Goal: Transaction & Acquisition: Purchase product/service

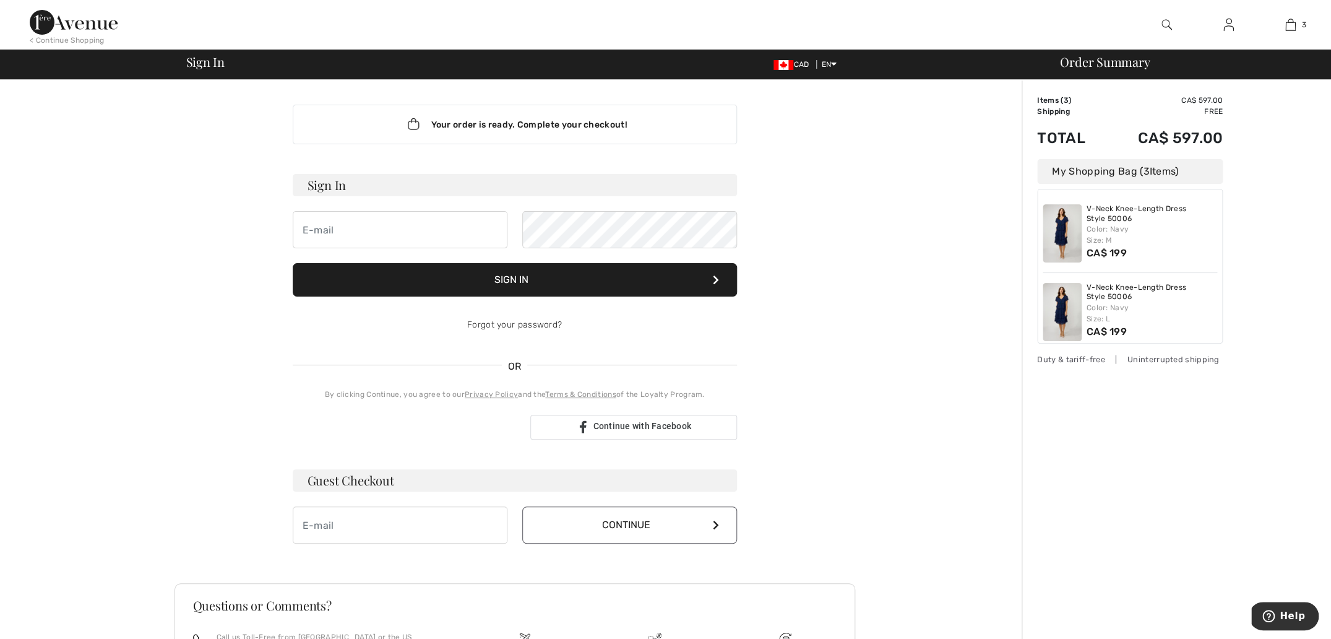
click at [1177, 248] on div "V-Neck Knee-Length Dress Style 50006 Color: Navy Size: M CA$ 199" at bounding box center [1152, 233] width 131 height 58
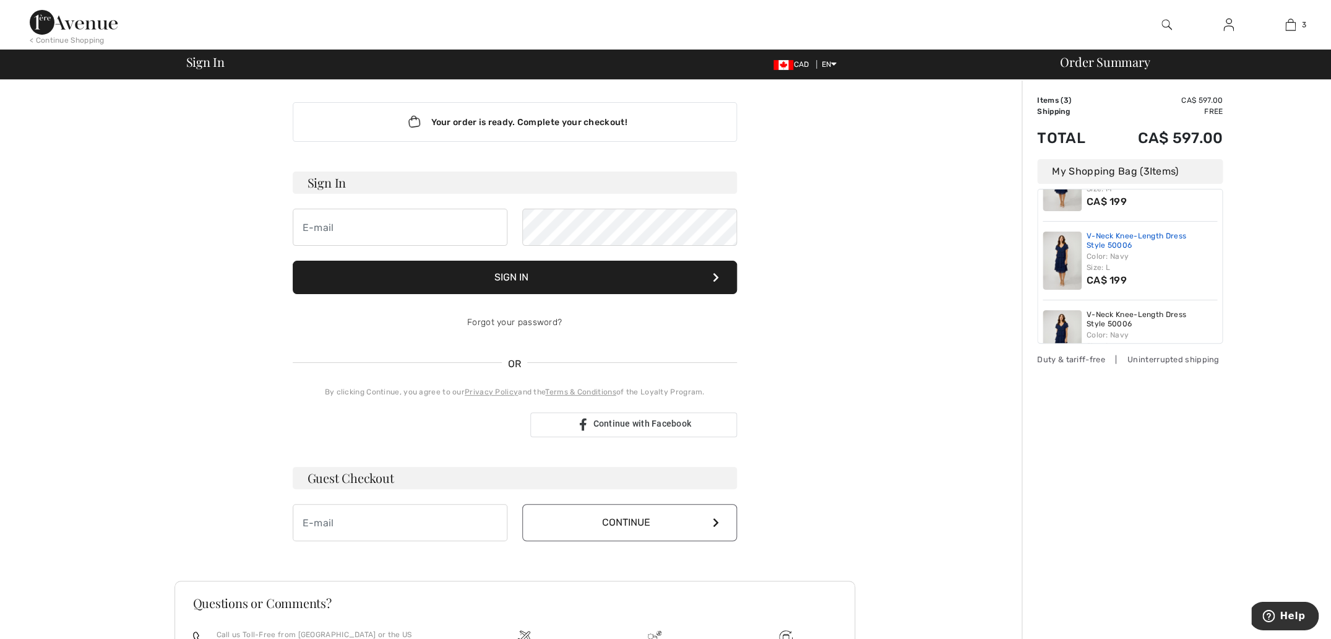
scroll to position [19, 0]
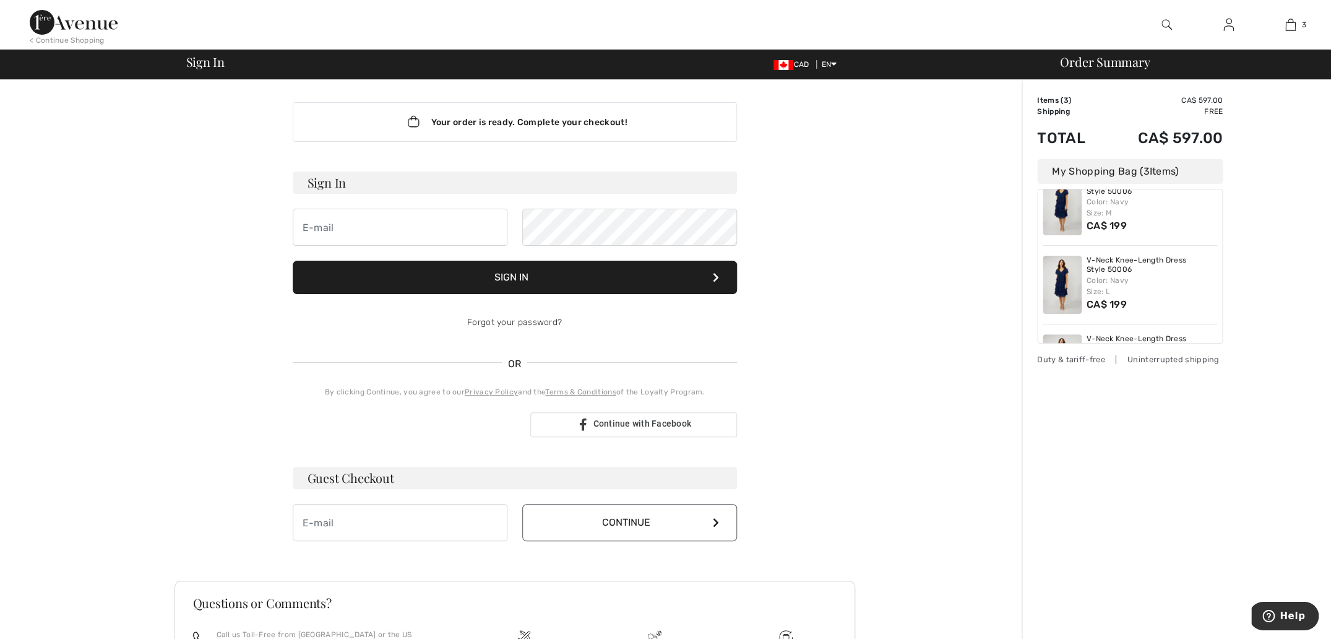
click at [1063, 297] on img at bounding box center [1062, 285] width 39 height 58
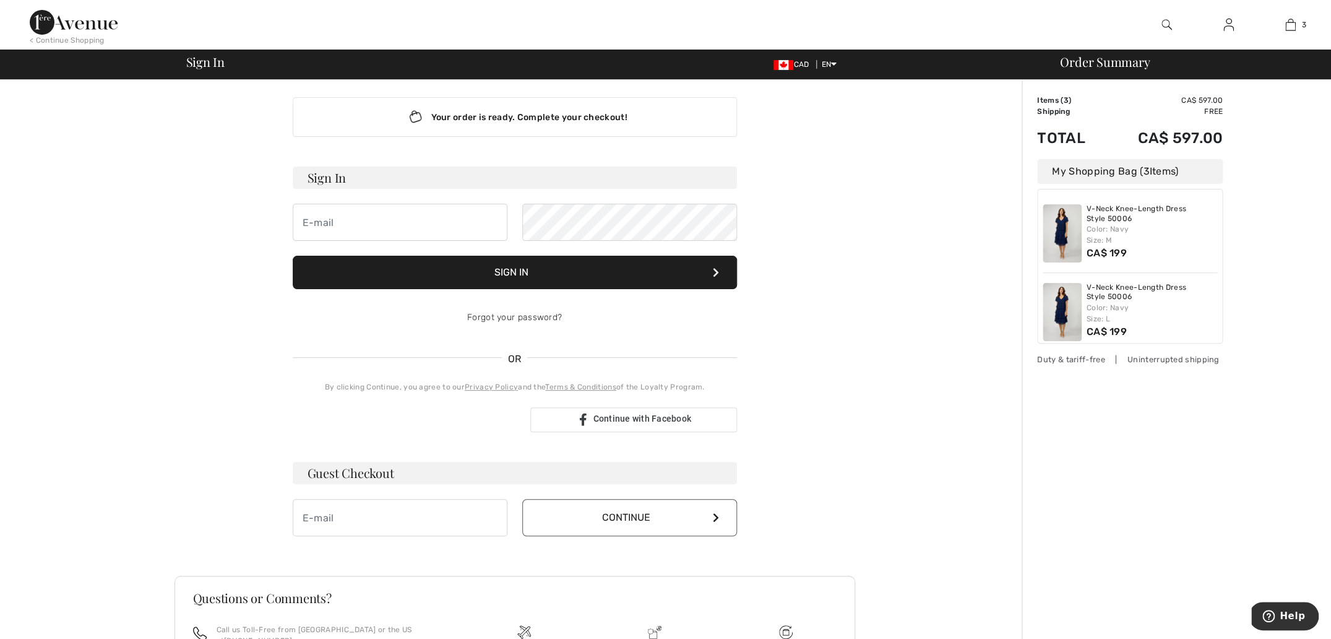
click at [1204, 100] on td "CA$ 597.00" at bounding box center [1163, 100] width 119 height 11
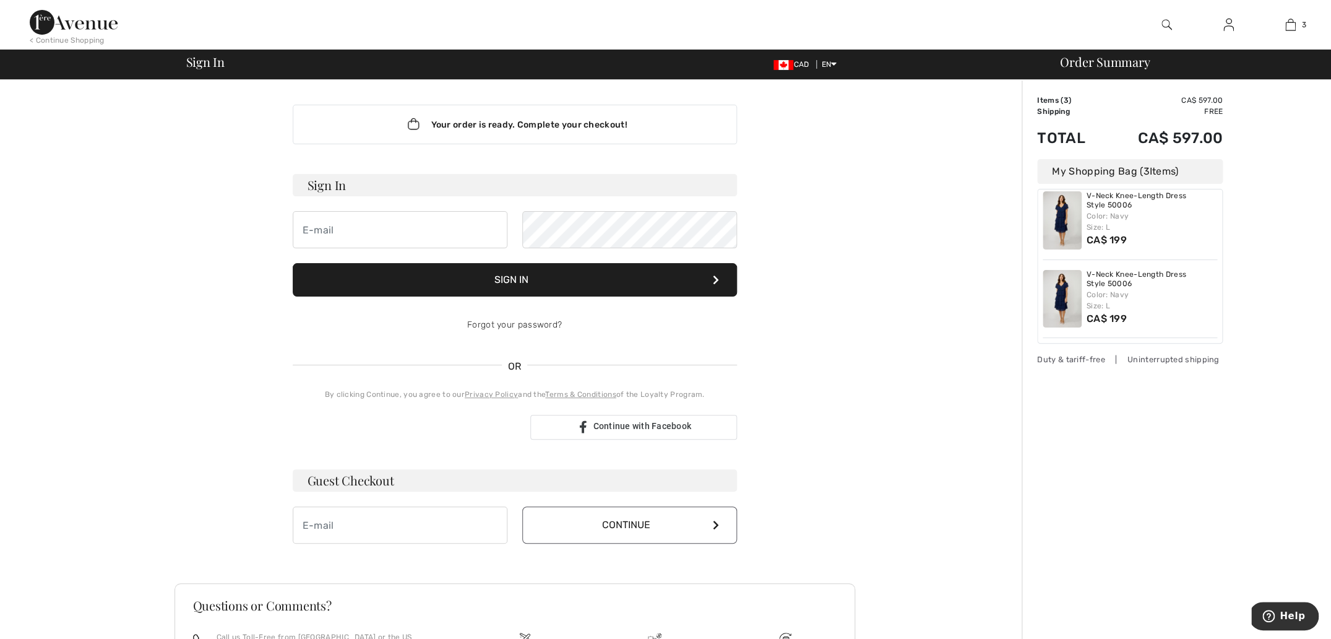
scroll to position [87, 0]
click at [1043, 274] on div "V-Neck Knee-Length Dress Style 50006 Color: Navy Size: L CA$ 199" at bounding box center [1130, 305] width 175 height 79
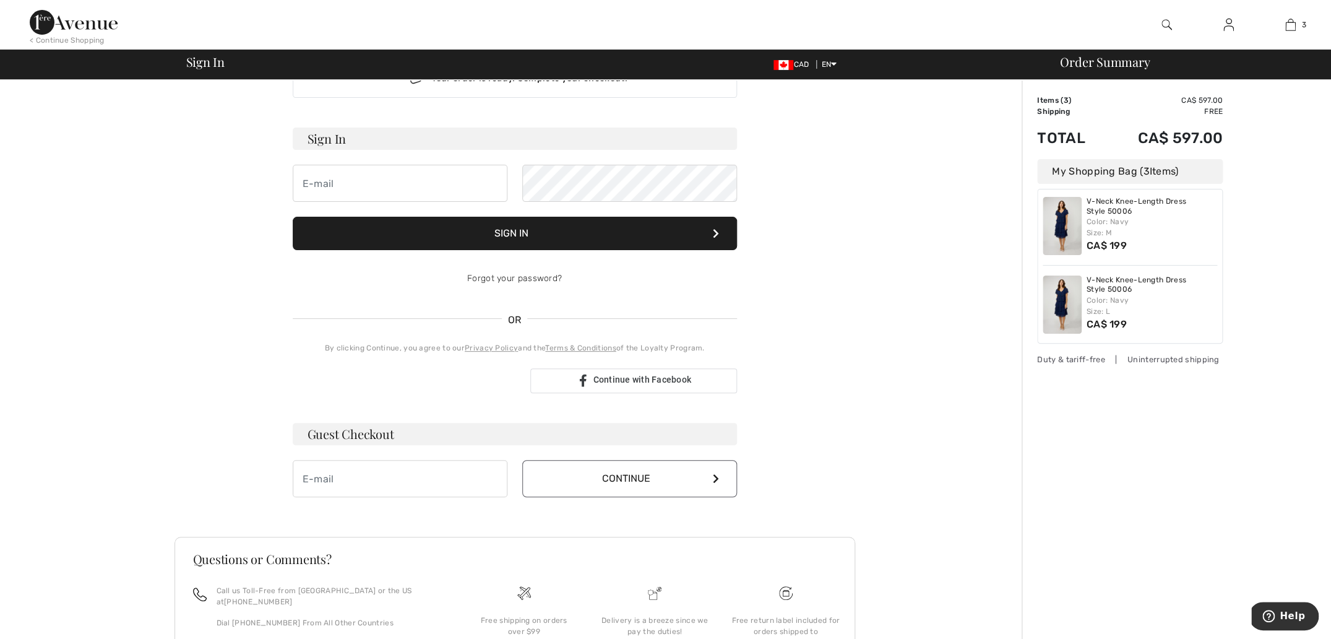
scroll to position [58, 0]
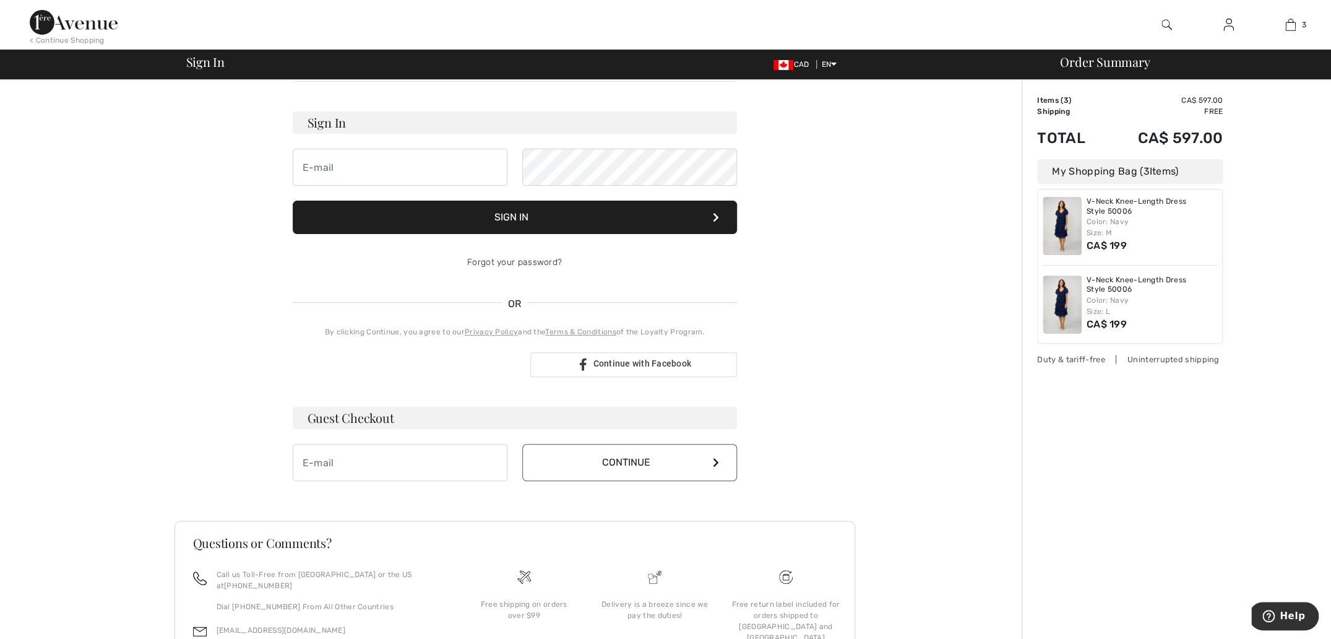
click at [623, 462] on button "Continue" at bounding box center [629, 462] width 215 height 37
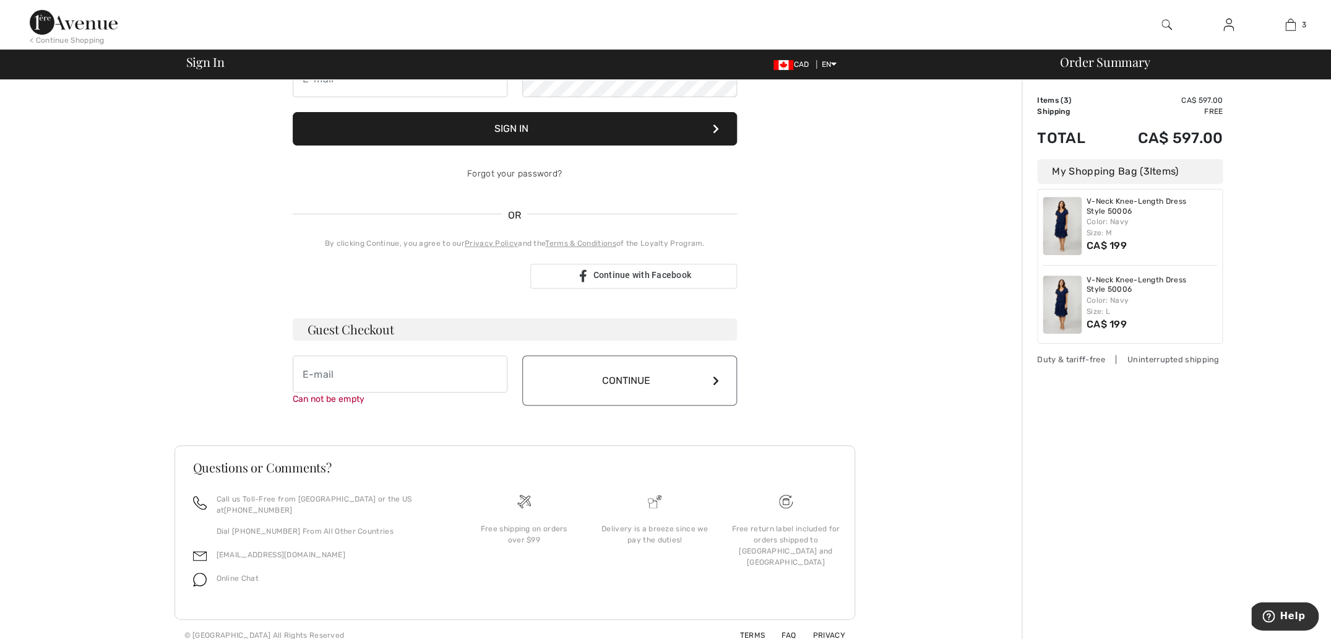
scroll to position [152, 0]
click at [339, 374] on input "email" at bounding box center [400, 373] width 215 height 37
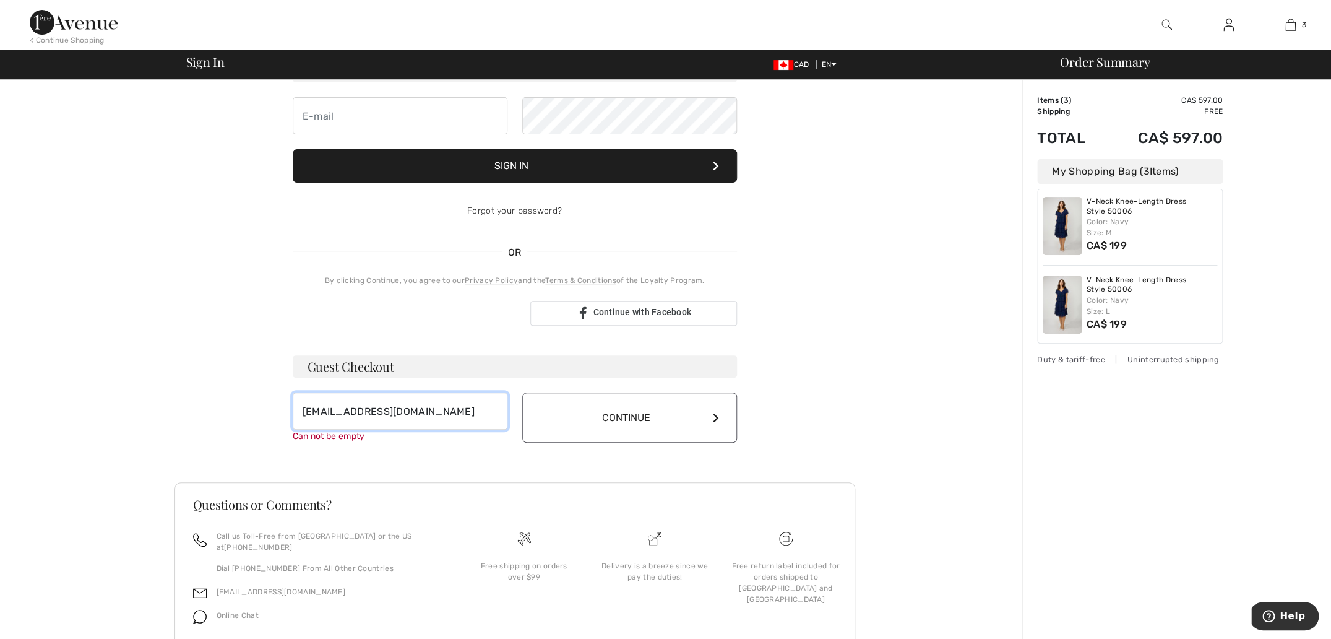
scroll to position [120, 0]
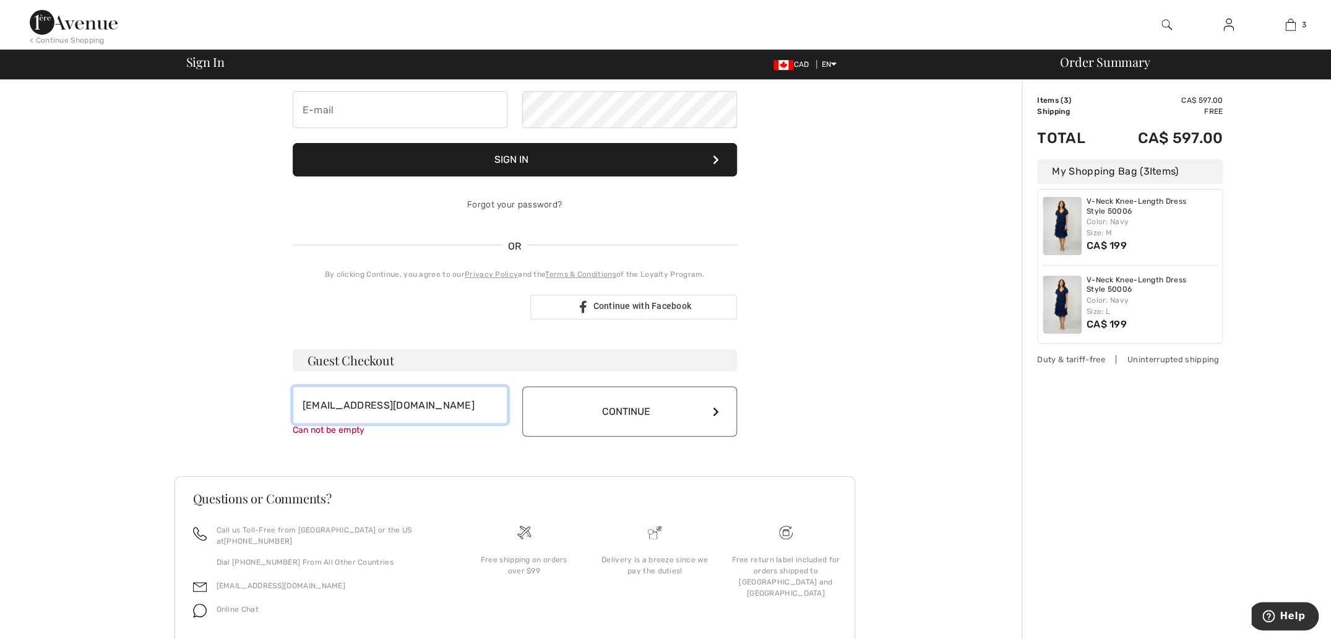
type input "[EMAIL_ADDRESS][DOMAIN_NAME]"
click at [719, 415] on button "Continue" at bounding box center [629, 411] width 215 height 50
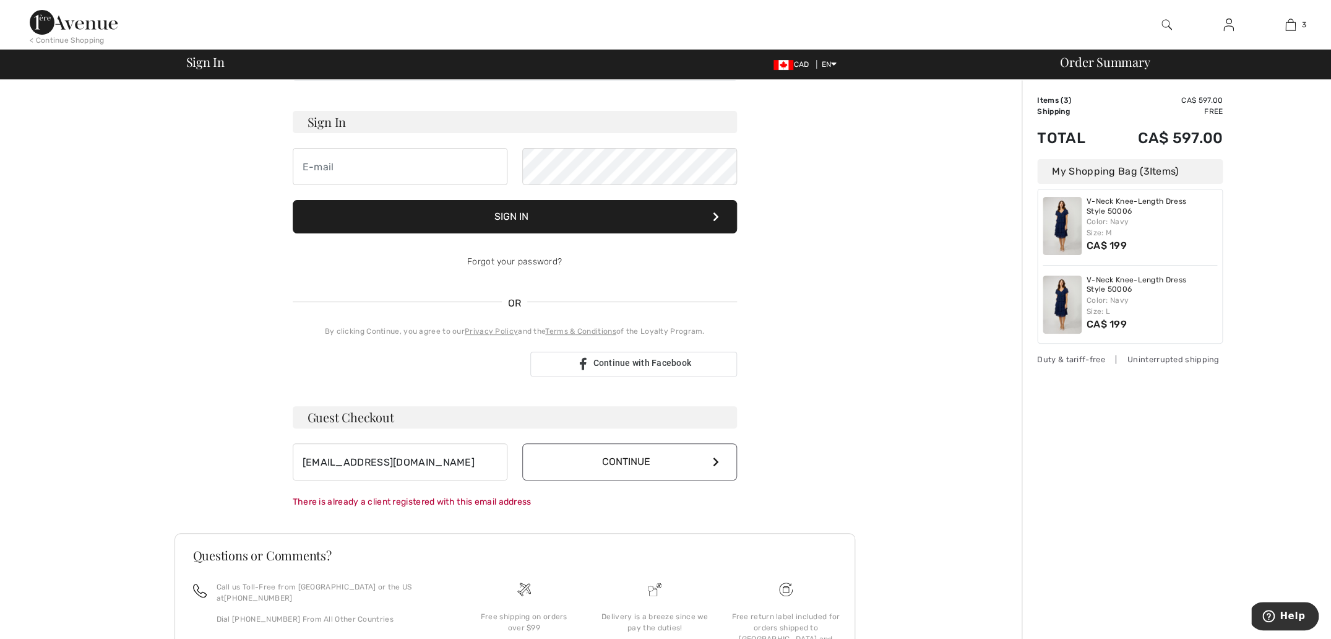
scroll to position [0, 0]
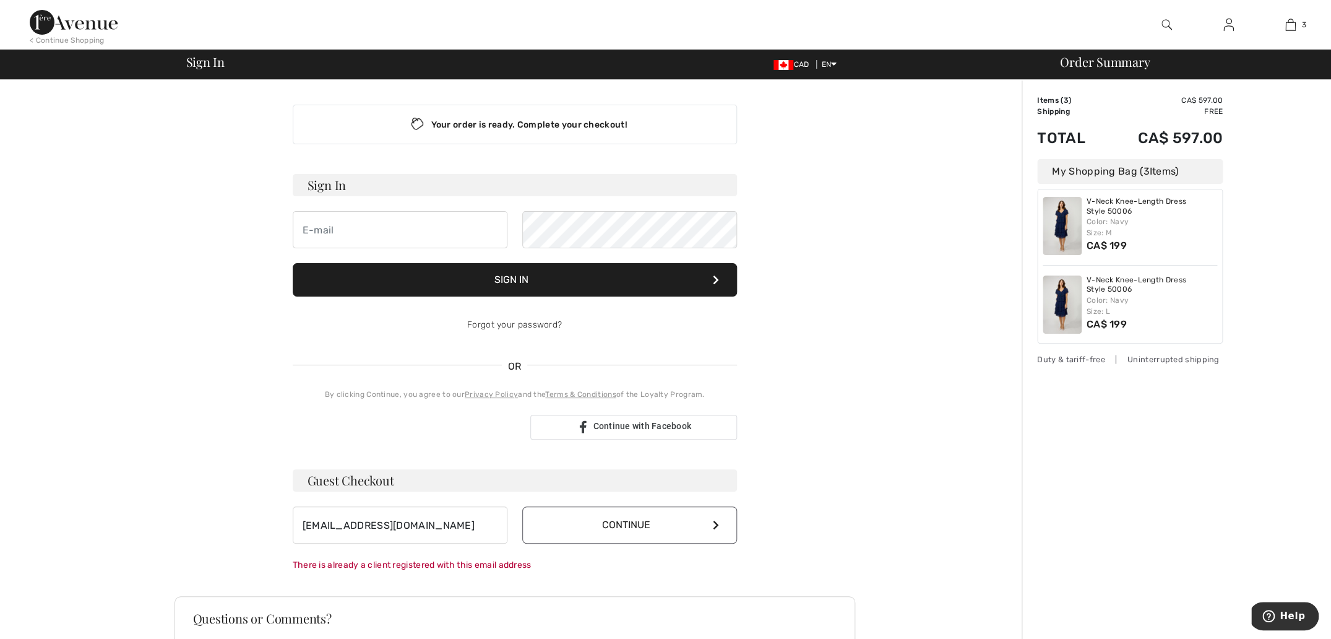
click at [1079, 63] on div "Order Summary" at bounding box center [1184, 62] width 279 height 12
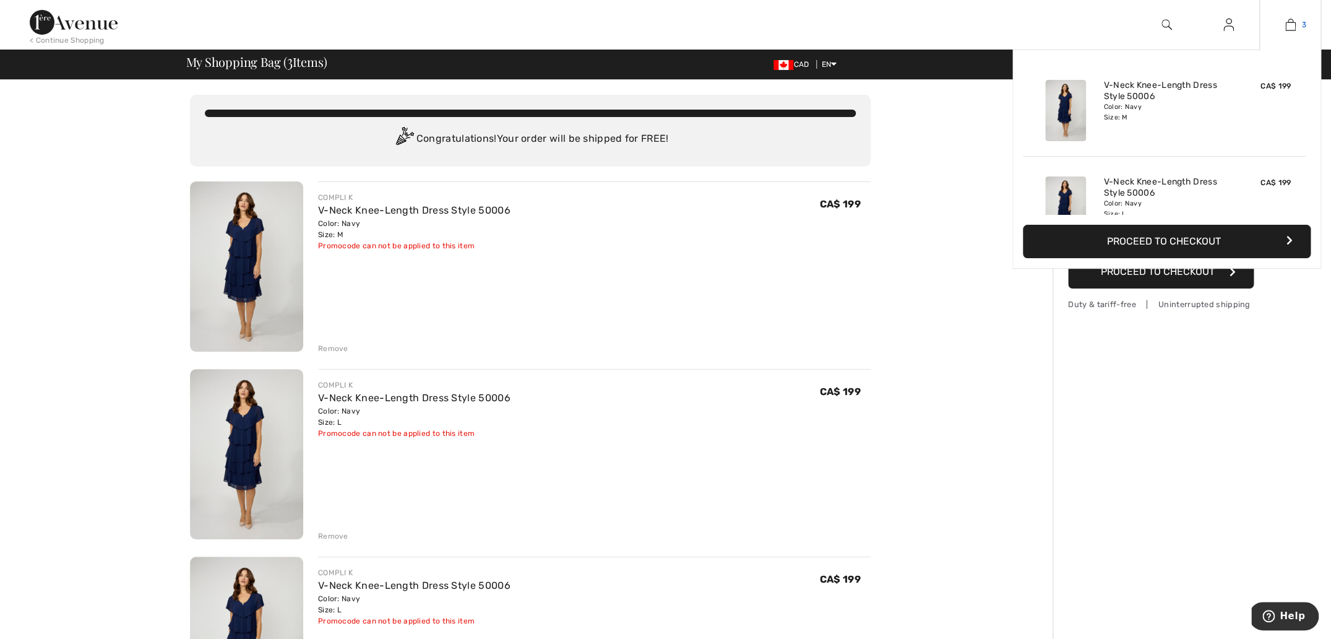
scroll to position [1, 0]
click at [1292, 26] on img at bounding box center [1291, 24] width 11 height 15
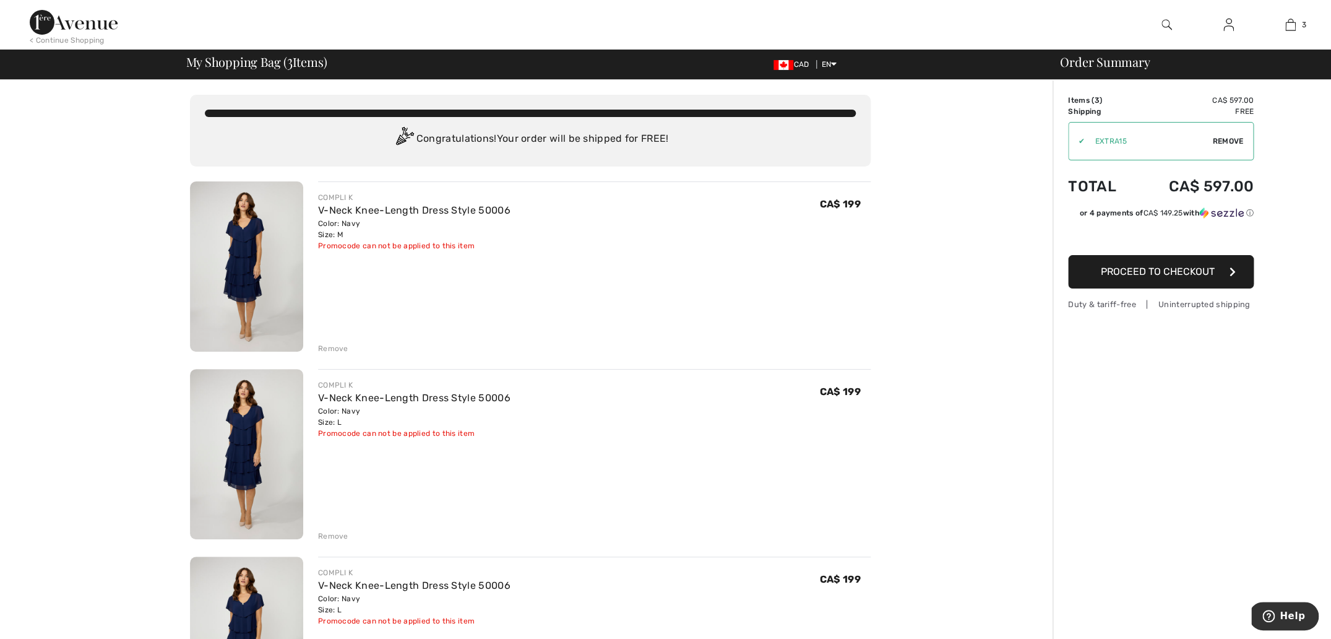
click at [1152, 273] on span "Proceed to Checkout" at bounding box center [1158, 272] width 114 height 12
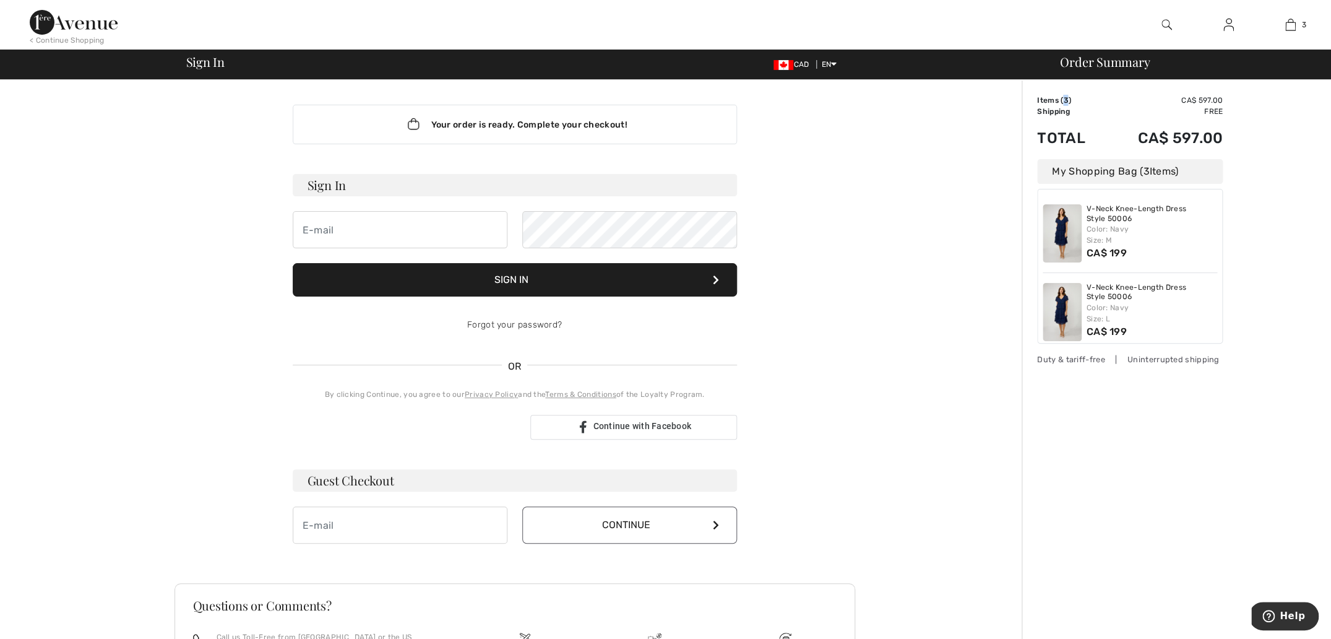
drag, startPoint x: 1069, startPoint y: 98, endPoint x: 1062, endPoint y: 98, distance: 6.8
click at [1062, 98] on td "Items ( 3 )" at bounding box center [1070, 100] width 67 height 11
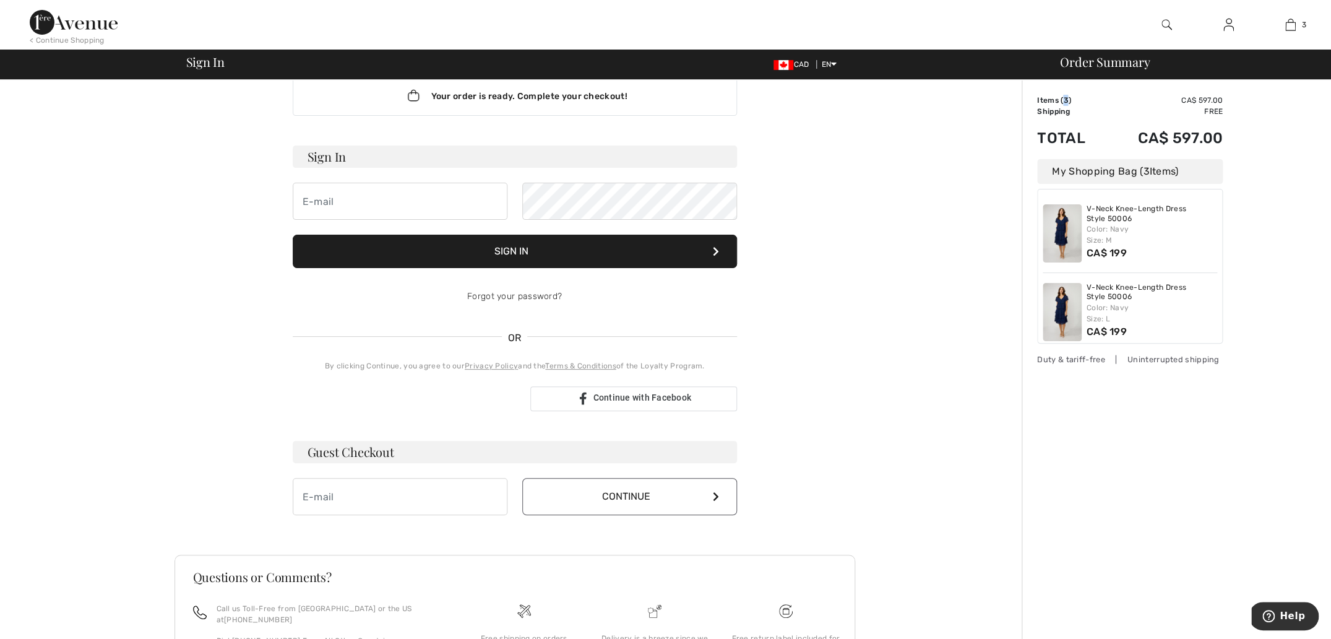
scroll to position [43, 0]
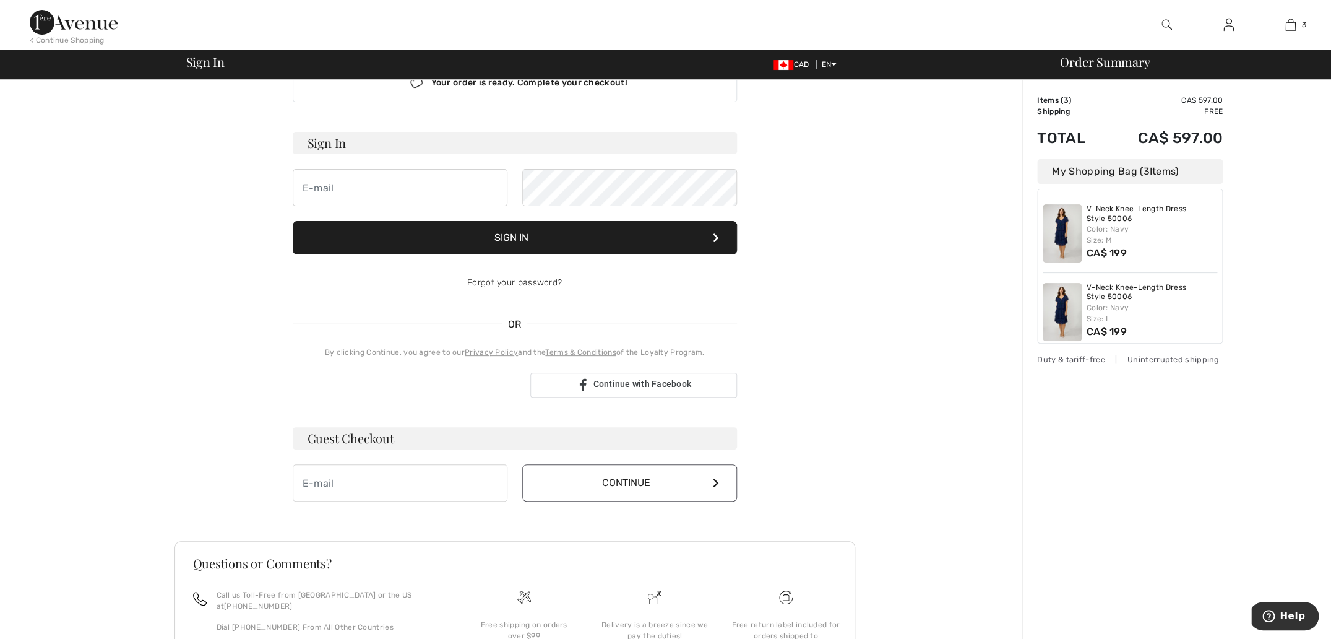
click at [1111, 172] on div "My Shopping Bag ( 3 Items)" at bounding box center [1130, 171] width 186 height 25
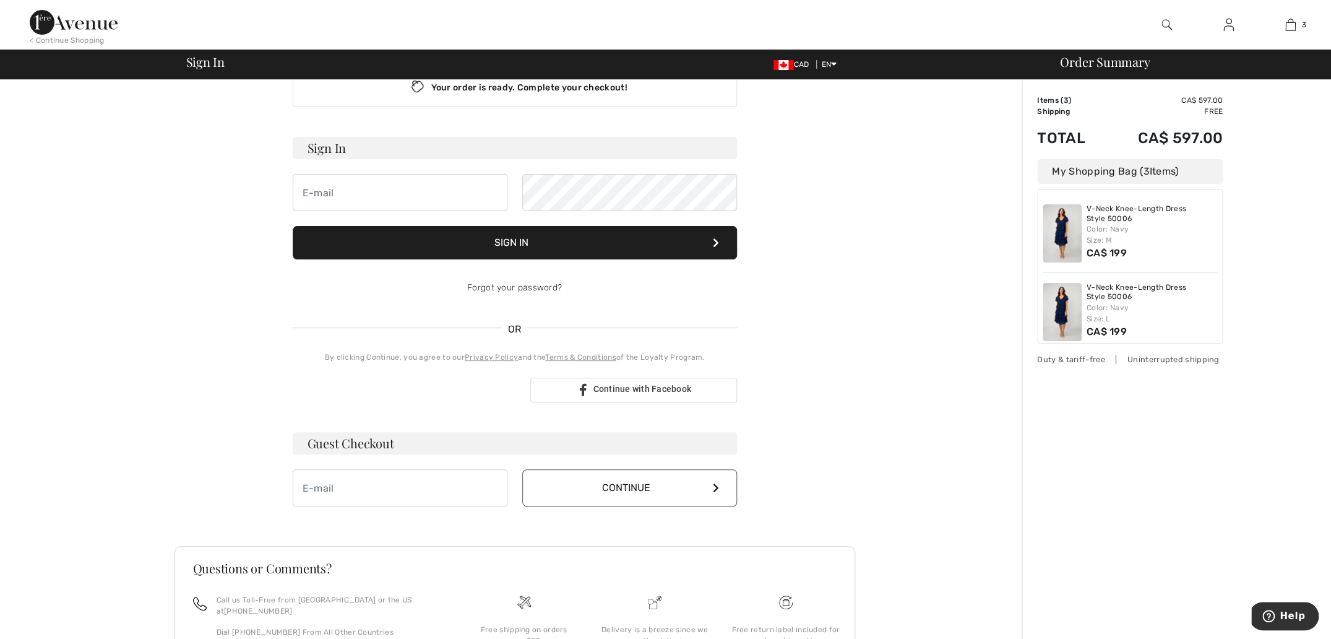
click at [1111, 172] on div "My Shopping Bag ( 3 Items)" at bounding box center [1130, 171] width 186 height 25
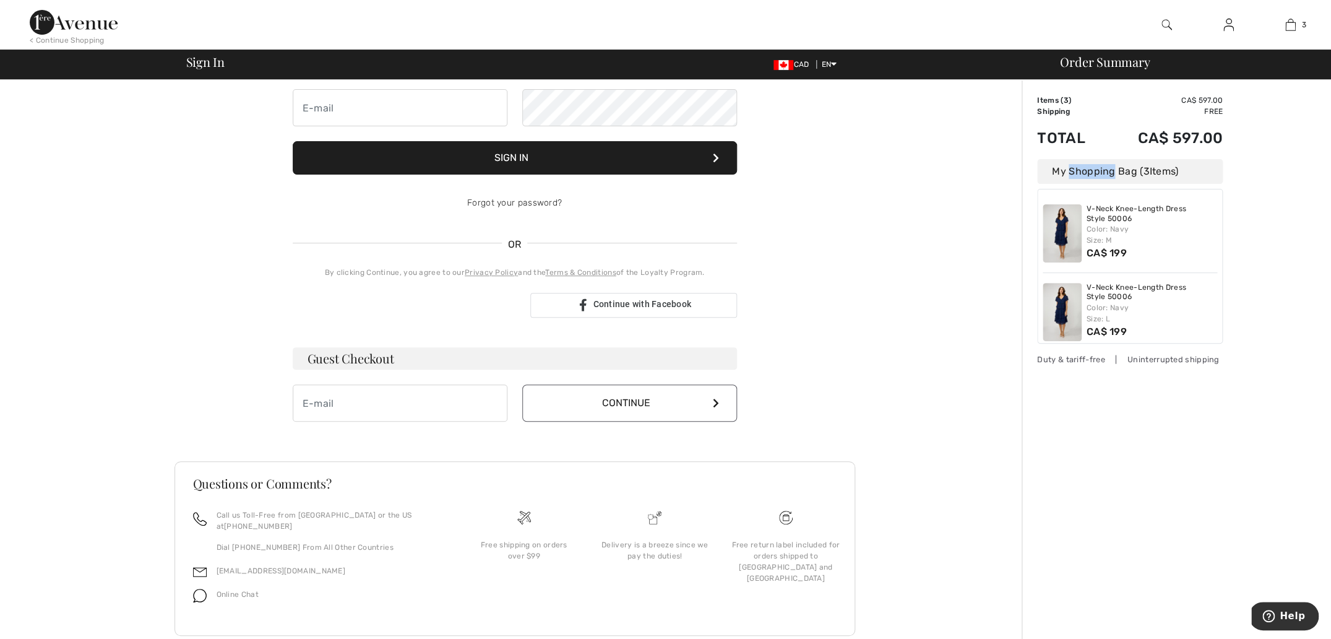
scroll to position [139, 0]
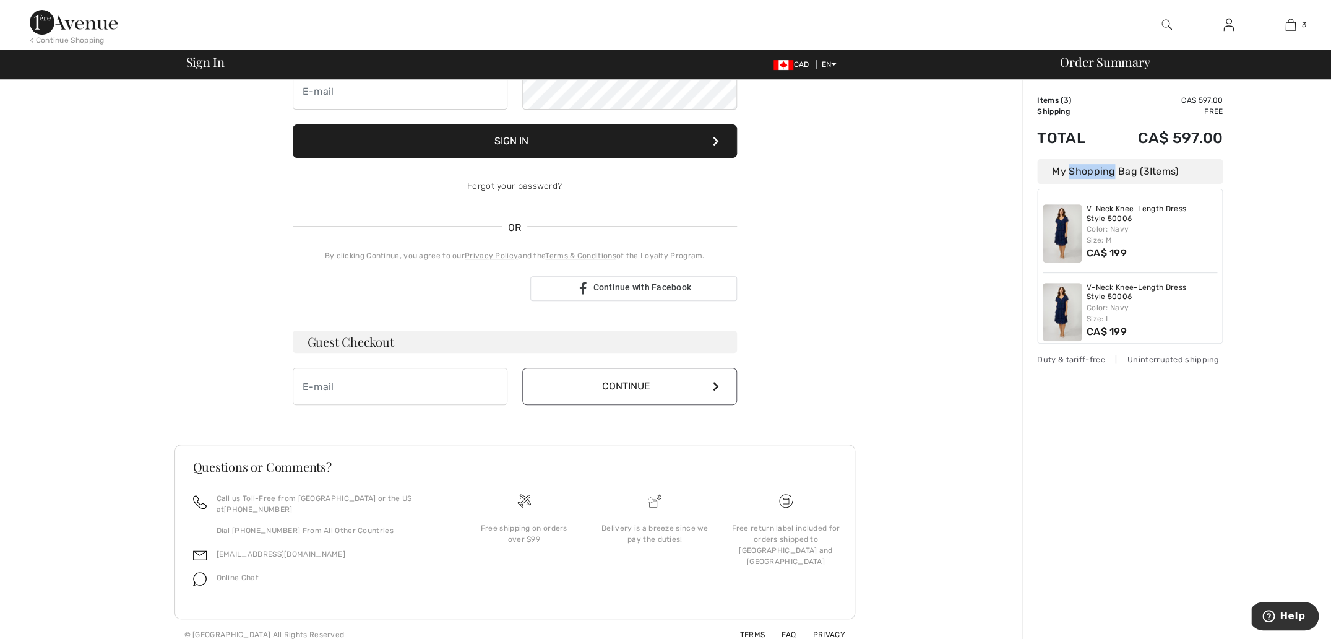
click at [199, 572] on img at bounding box center [200, 579] width 14 height 14
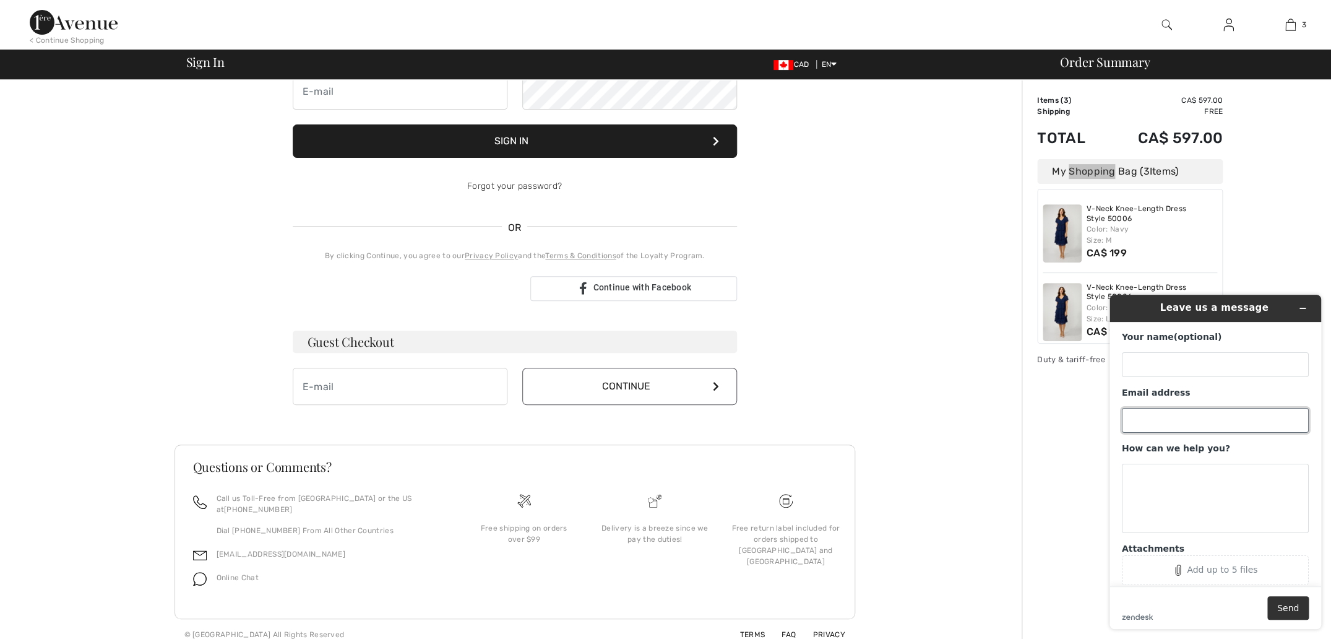
click at [1129, 416] on input "Email address" at bounding box center [1215, 420] width 187 height 25
type input "[EMAIL_ADDRESS][DOMAIN_NAME]"
click at [1148, 480] on textarea "How can we help you?" at bounding box center [1215, 498] width 187 height 69
click at [1135, 366] on input "Your name (optional)" at bounding box center [1215, 364] width 187 height 25
type input "N"
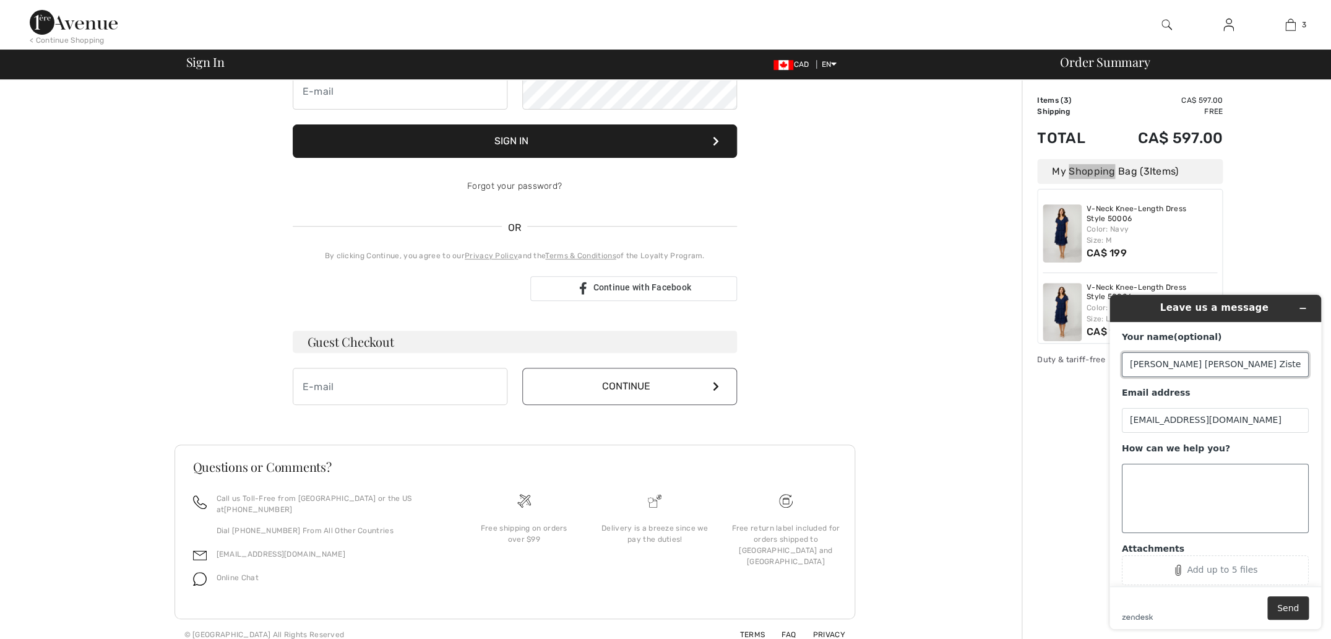
type input "[PERSON_NAME] [PERSON_NAME] Zister"
click at [1131, 474] on textarea "How can we help you?" at bounding box center [1215, 498] width 187 height 69
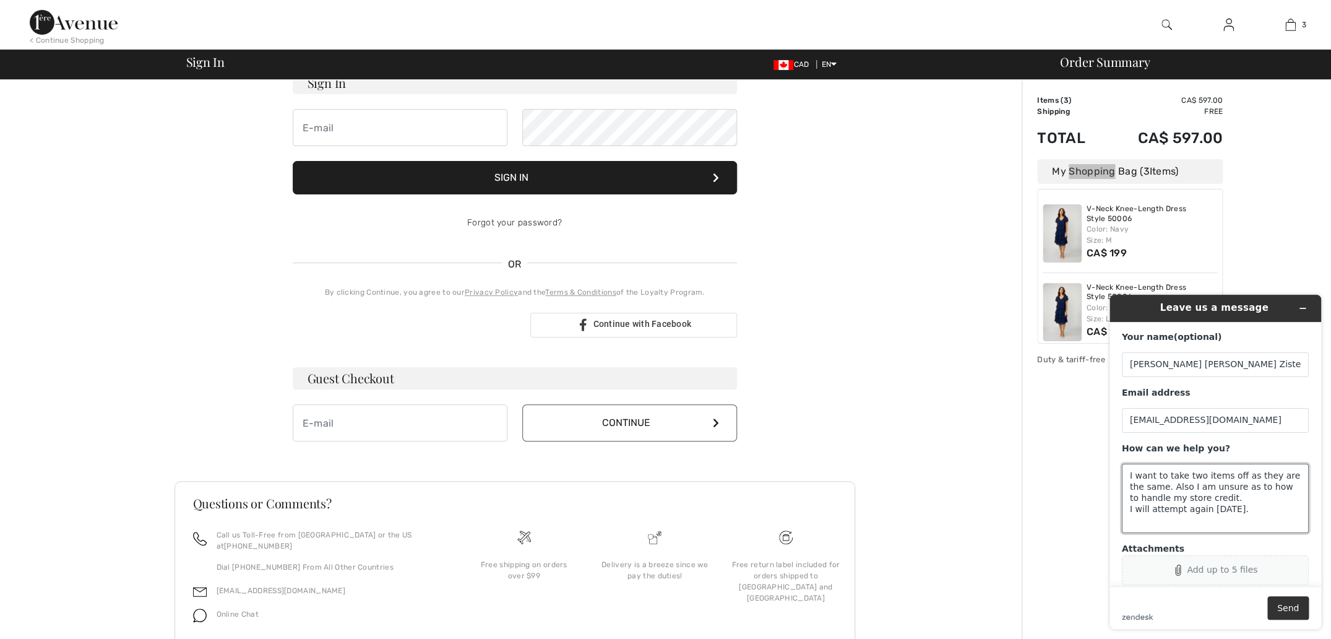
scroll to position [100, 0]
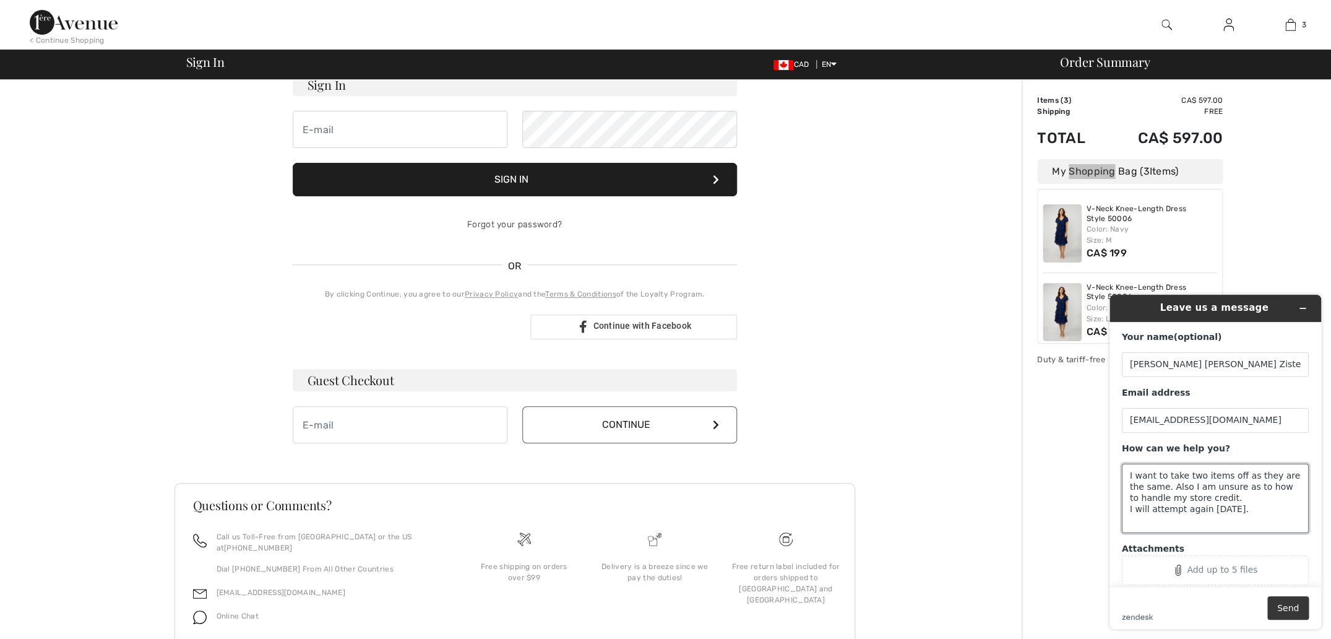
type textarea "I want to take two items off as they are the same. Also I am unsure as to how t…"
click at [1293, 609] on button "Send" at bounding box center [1288, 608] width 41 height 24
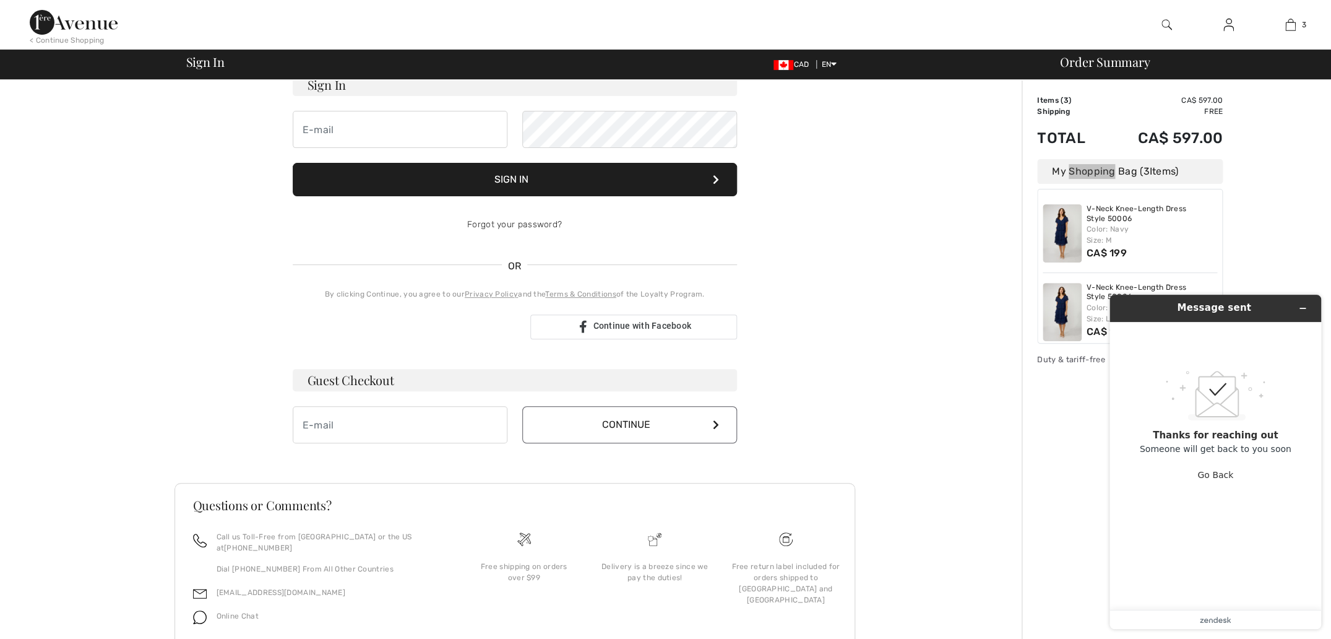
scroll to position [103, 0]
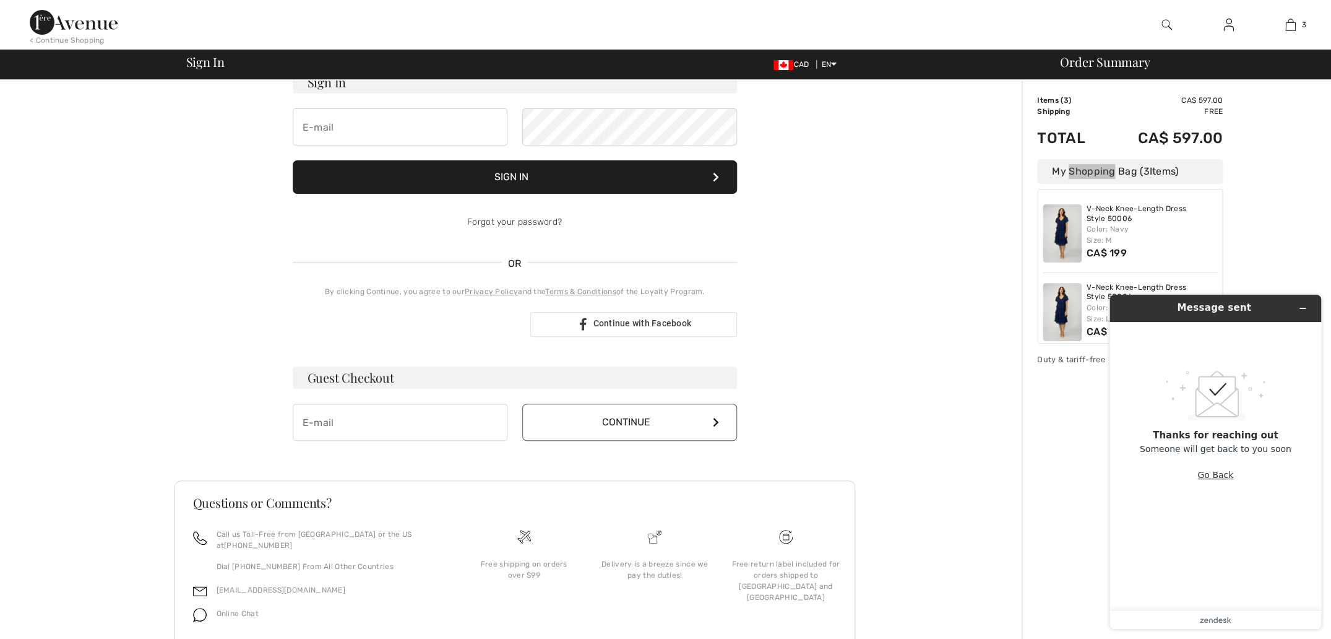
click at [1223, 475] on button "Go Back" at bounding box center [1216, 475] width 36 height 24
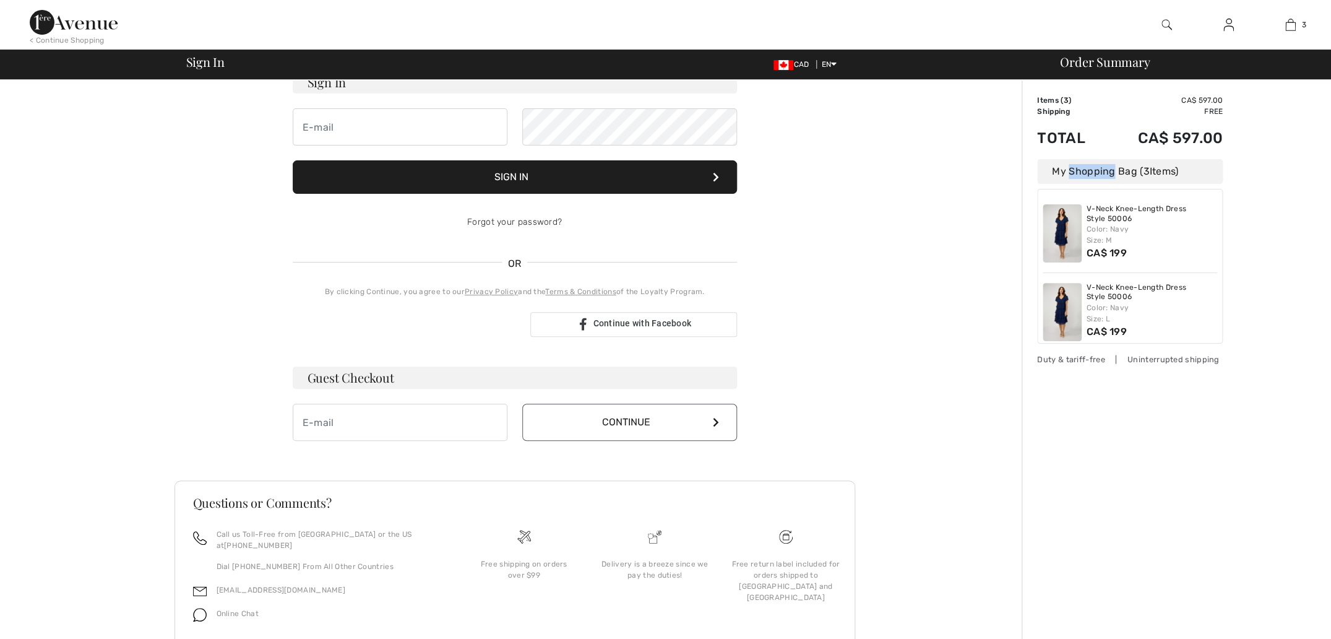
scroll to position [98, 0]
